Goal: Task Accomplishment & Management: Manage account settings

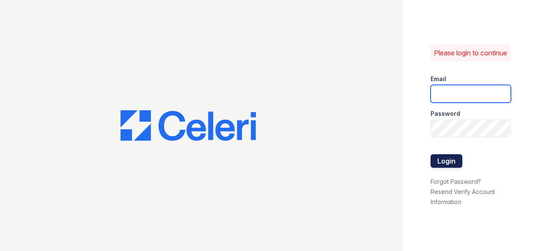
type input "[EMAIL_ADDRESS][DOMAIN_NAME]"
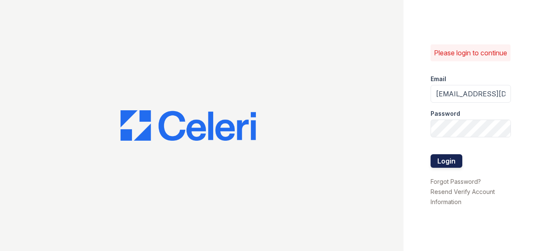
click at [448, 166] on button "Login" at bounding box center [447, 161] width 32 height 14
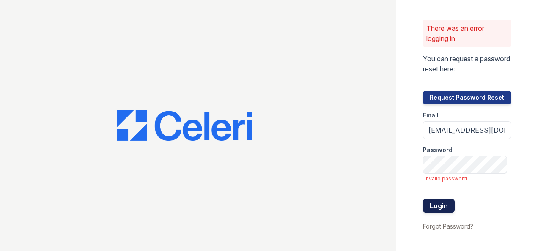
click at [436, 206] on button "Login" at bounding box center [439, 206] width 32 height 14
click at [520, 152] on div "There was an error logging in You can request a password reset here: Request Pa…" at bounding box center [467, 125] width 142 height 251
click at [438, 206] on button "Login" at bounding box center [439, 206] width 32 height 14
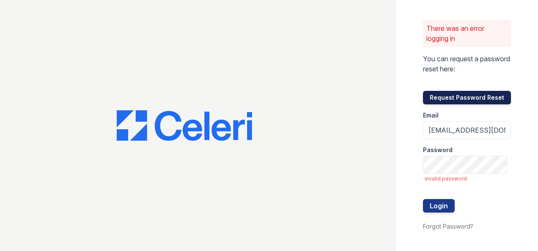
click at [465, 96] on button "Request Password Reset" at bounding box center [467, 98] width 88 height 14
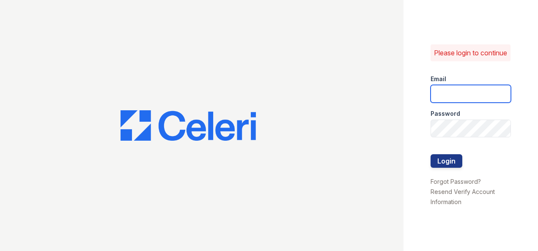
type input "[EMAIL_ADDRESS][DOMAIN_NAME]"
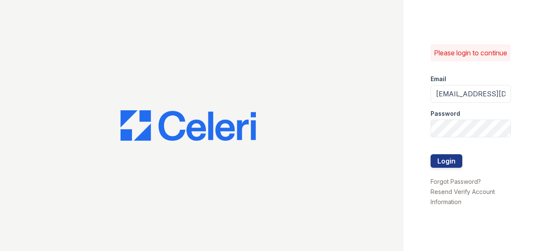
click at [525, 105] on div "Please login to continue Email [EMAIL_ADDRESS][DOMAIN_NAME] Password Login Forg…" at bounding box center [471, 125] width 135 height 251
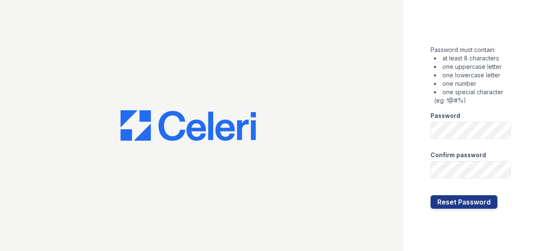
click at [507, 229] on div "Password must contain: at least 8 characters one uppercase letter one lowercase…" at bounding box center [471, 125] width 135 height 251
click at [467, 201] on button "Reset Password" at bounding box center [464, 202] width 67 height 14
